Goal: Transaction & Acquisition: Download file/media

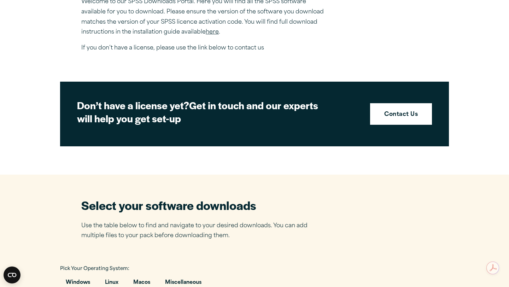
scroll to position [518, 0]
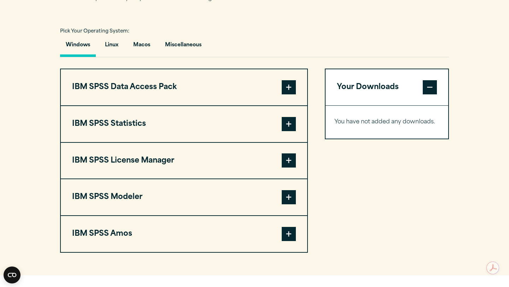
click at [282, 117] on span at bounding box center [289, 124] width 14 height 14
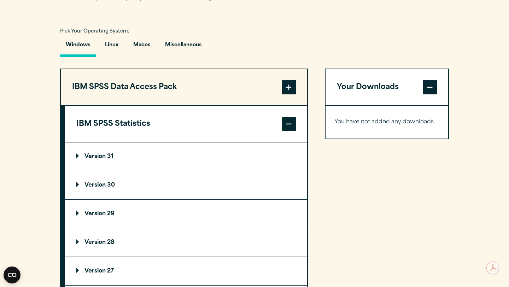
scroll to position [644, 0]
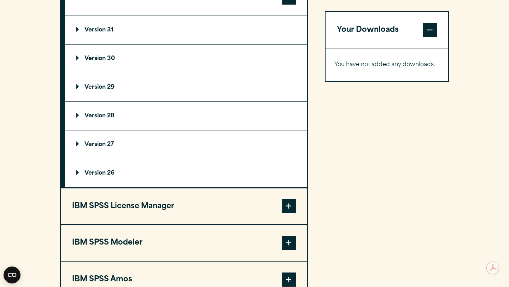
click at [114, 88] on summary "Version 29" at bounding box center [186, 87] width 242 height 28
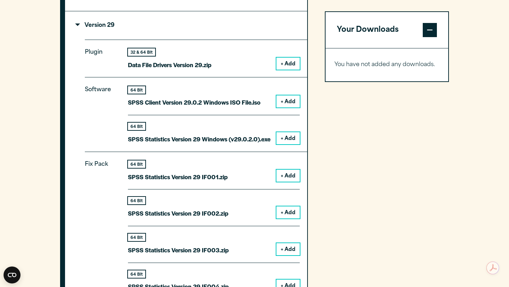
scroll to position [836, 0]
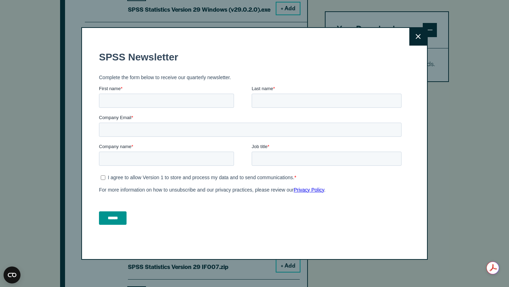
click at [419, 37] on icon at bounding box center [417, 36] width 5 height 5
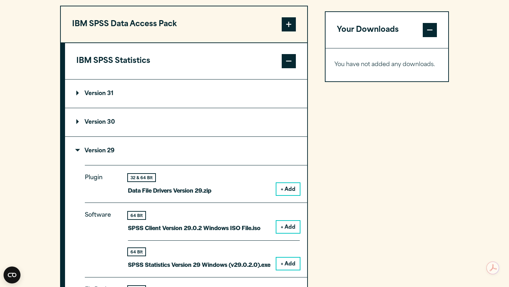
scroll to position [577, 0]
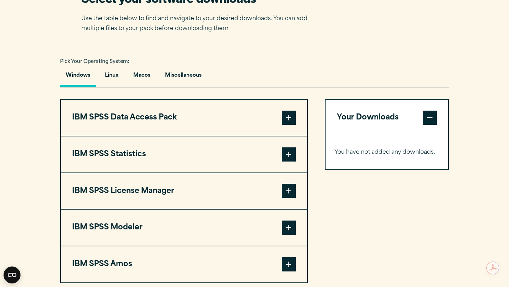
click at [277, 136] on button "IBM SPSS Statistics" at bounding box center [184, 154] width 246 height 36
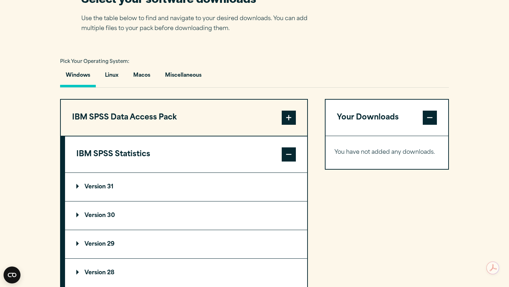
scroll to position [684, 0]
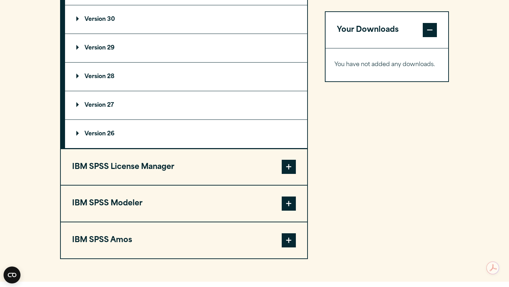
click at [120, 40] on summary "Version 29" at bounding box center [186, 48] width 242 height 28
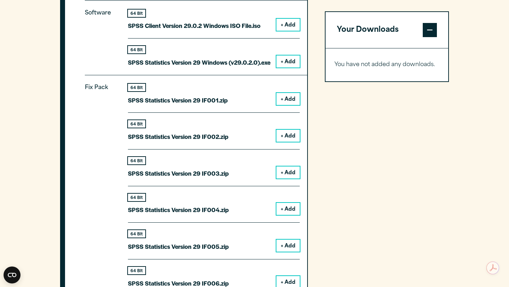
scroll to position [771, 0]
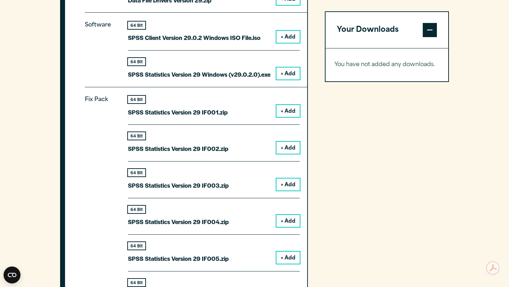
click at [217, 96] on div "64 Bit SPSS Statistics Version 29 IF001.zip" at bounding box center [178, 107] width 100 height 22
click at [216, 107] on p "SPSS Statistics Version 29 IF001.zip" at bounding box center [178, 112] width 100 height 10
click at [288, 105] on button "+ Add" at bounding box center [287, 111] width 23 height 12
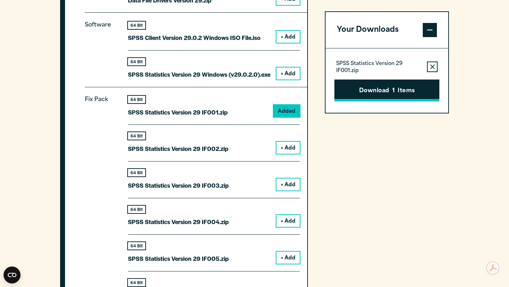
click at [394, 86] on button "Download 1 Items" at bounding box center [386, 90] width 105 height 22
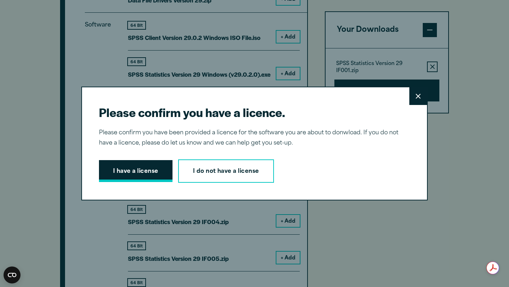
click at [119, 175] on button "I have a license" at bounding box center [135, 171] width 73 height 22
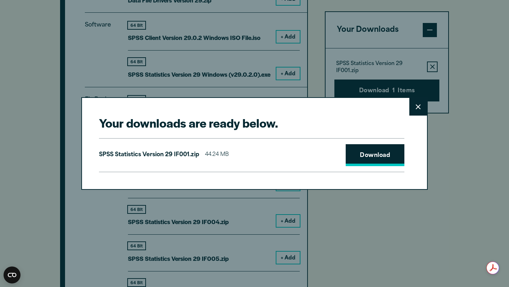
click at [361, 162] on link "Download" at bounding box center [375, 155] width 59 height 22
click at [420, 111] on button "Close" at bounding box center [418, 107] width 18 height 18
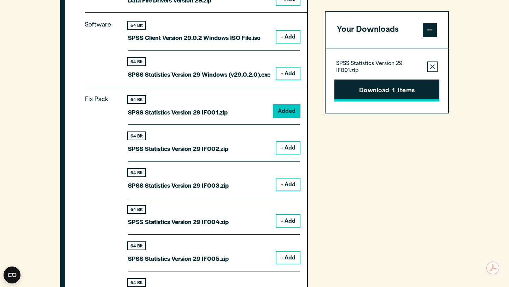
click at [389, 87] on button "Download 1 Items" at bounding box center [386, 90] width 105 height 22
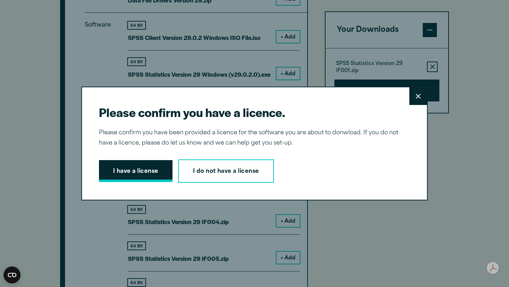
click at [136, 182] on button "I have a license" at bounding box center [135, 171] width 73 height 22
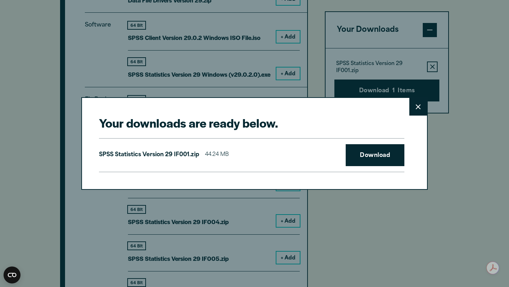
click at [136, 172] on div "Your downloads are ready below. Close SPSS Statistics Version 29 IF001.zip 44.2…" at bounding box center [254, 143] width 346 height 92
click at [367, 156] on link "Download" at bounding box center [375, 155] width 59 height 22
click at [417, 107] on icon at bounding box center [417, 106] width 5 height 5
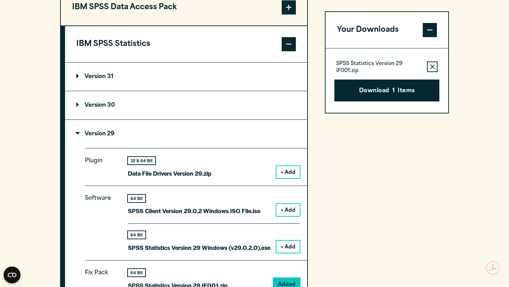
scroll to position [741, 0]
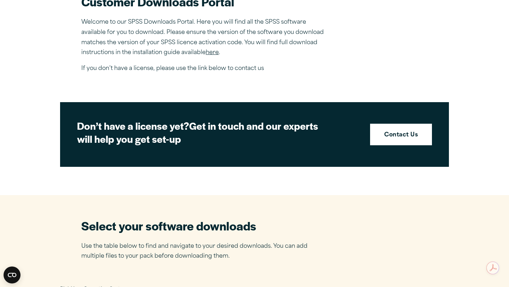
scroll to position [269, 0]
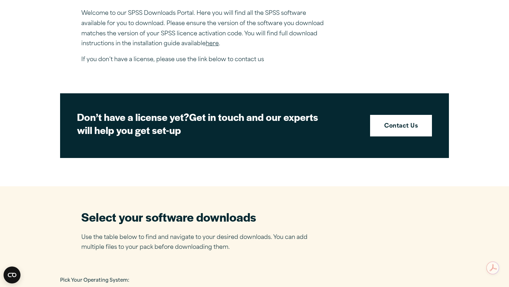
click at [217, 41] on link "here" at bounding box center [212, 44] width 13 height 6
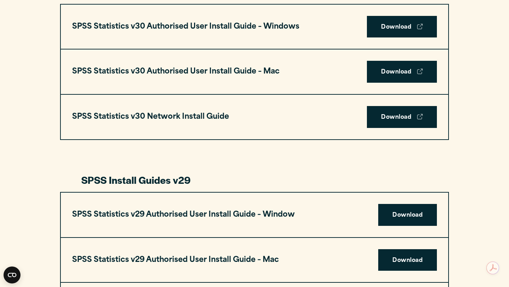
scroll to position [506, 0]
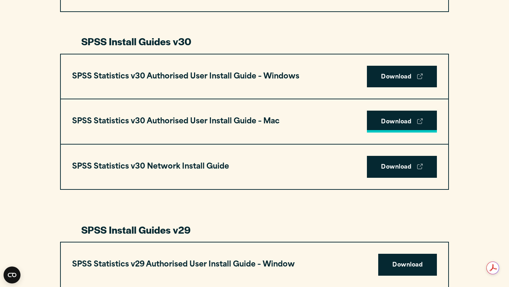
click at [400, 111] on link "Download" at bounding box center [402, 122] width 70 height 22
click at [381, 111] on link "Download" at bounding box center [402, 122] width 70 height 22
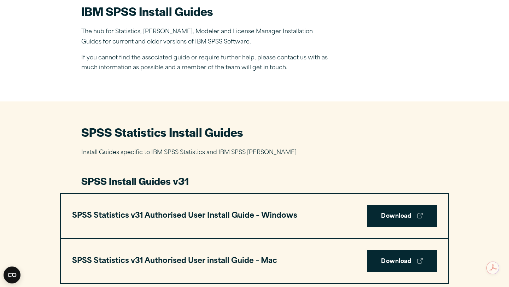
scroll to position [0, 0]
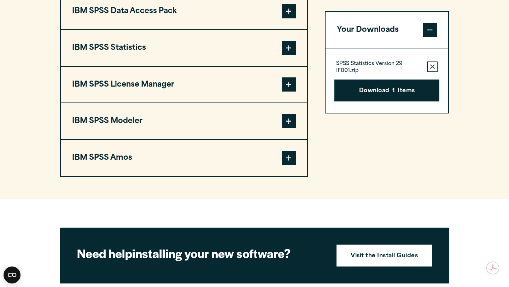
scroll to position [593, 0]
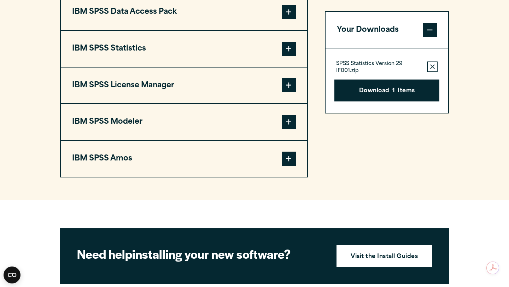
click at [185, 31] on button "IBM SPSS Statistics" at bounding box center [184, 49] width 246 height 36
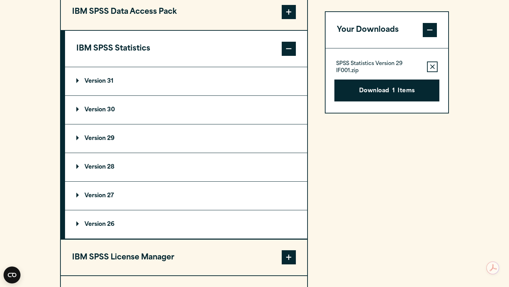
click at [99, 107] on p "Version 30" at bounding box center [95, 110] width 39 height 6
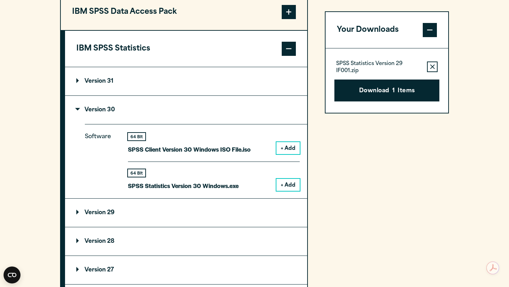
click at [111, 210] on p "Version 29" at bounding box center [95, 213] width 38 height 6
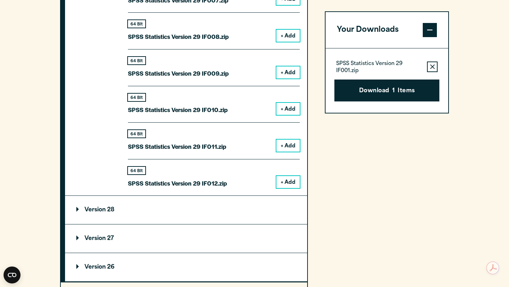
scroll to position [1178, 0]
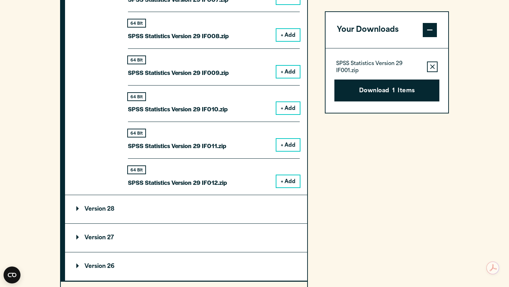
click at [240, 167] on div "64 Bit SPSS Statistics Version 29 IF012.zip + Add" at bounding box center [214, 172] width 172 height 29
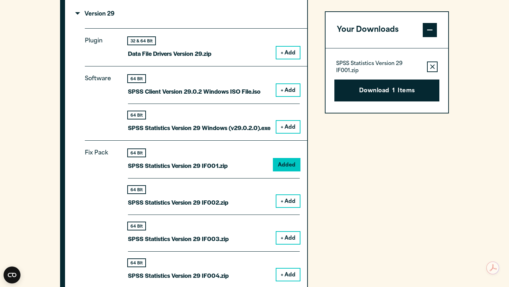
scroll to position [876, 0]
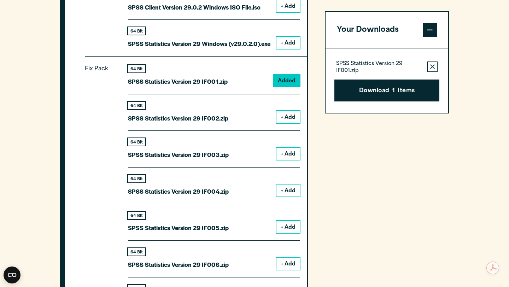
click at [288, 111] on button "+ Add" at bounding box center [287, 117] width 23 height 12
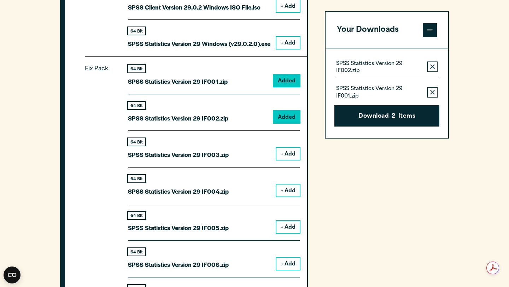
click at [432, 67] on icon "button" at bounding box center [432, 66] width 5 height 5
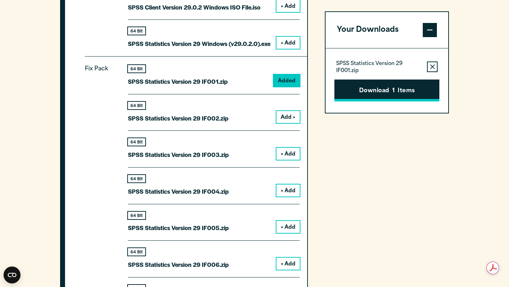
click at [415, 88] on button "Download 1 Items" at bounding box center [386, 90] width 105 height 22
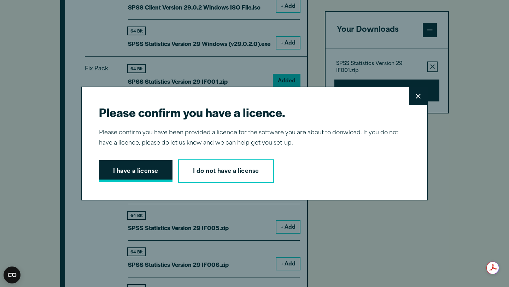
click at [137, 178] on button "I have a license" at bounding box center [135, 171] width 73 height 22
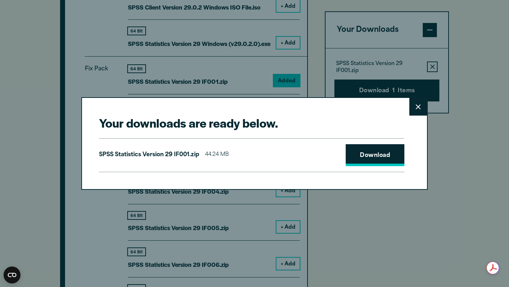
click at [363, 155] on link "Download" at bounding box center [375, 155] width 59 height 22
click at [412, 109] on button "Close" at bounding box center [418, 107] width 18 height 18
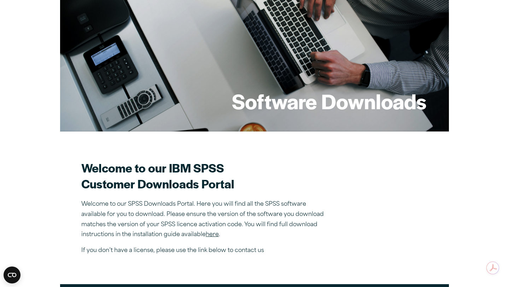
scroll to position [0, 0]
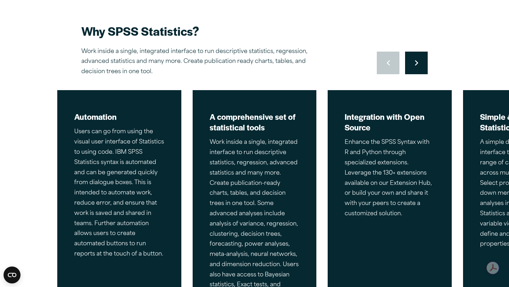
scroll to position [269, 0]
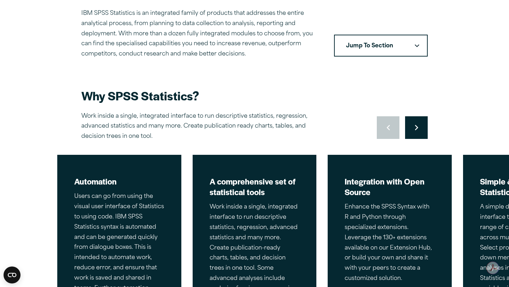
click at [416, 125] on icon "Right pointing chevron" at bounding box center [416, 127] width 3 height 5
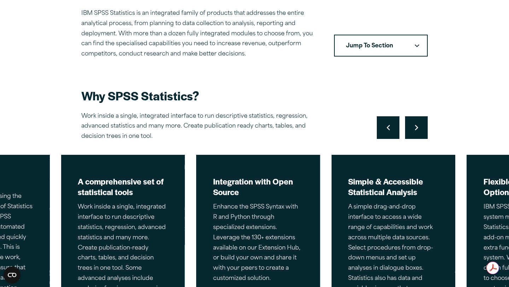
click at [416, 125] on icon "Right pointing chevron" at bounding box center [416, 127] width 3 height 5
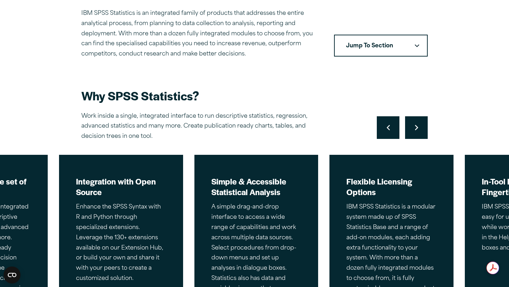
click at [409, 35] on button "Jump To Section" at bounding box center [381, 46] width 94 height 22
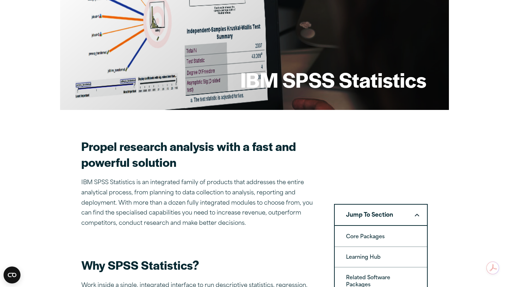
scroll to position [0, 0]
